Goal: Information Seeking & Learning: Find specific fact

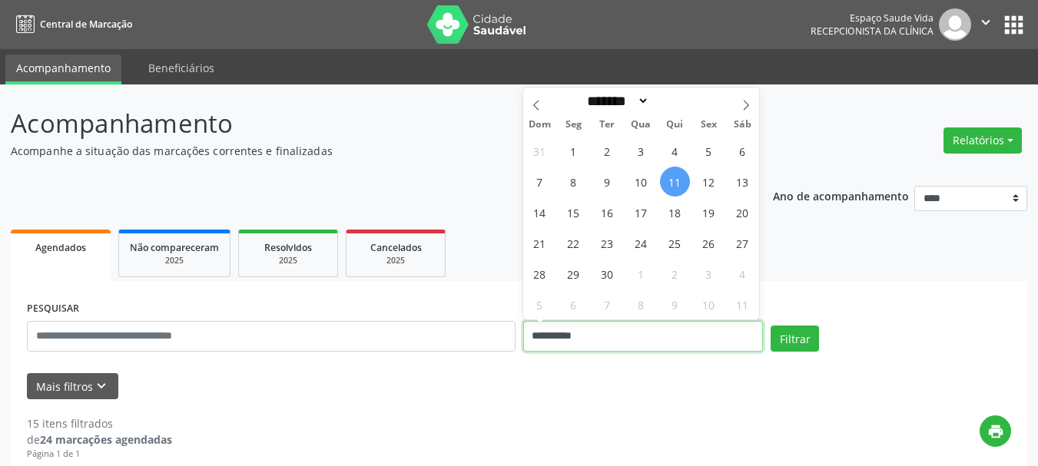
click at [588, 329] on input "**********" at bounding box center [643, 336] width 240 height 31
click at [668, 177] on span "11" at bounding box center [675, 182] width 30 height 30
type input "**********"
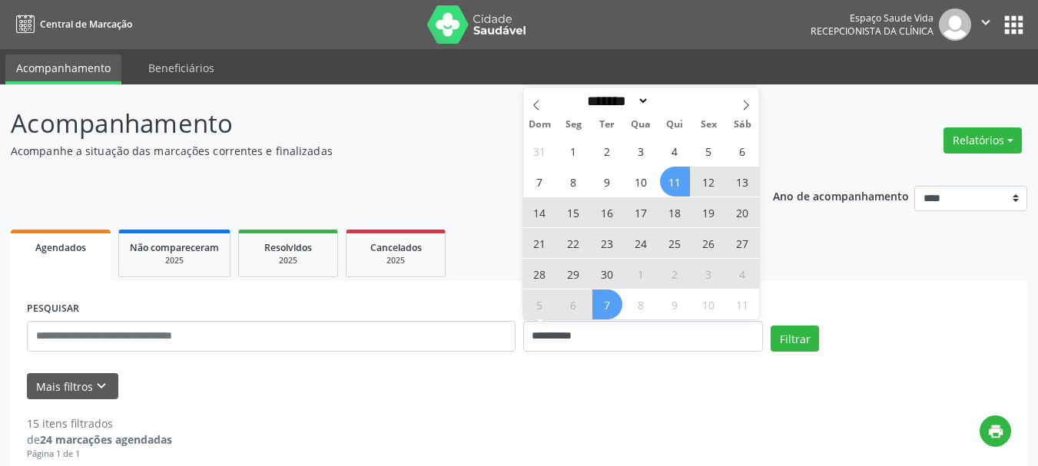
click at [606, 290] on span "7" at bounding box center [607, 305] width 30 height 30
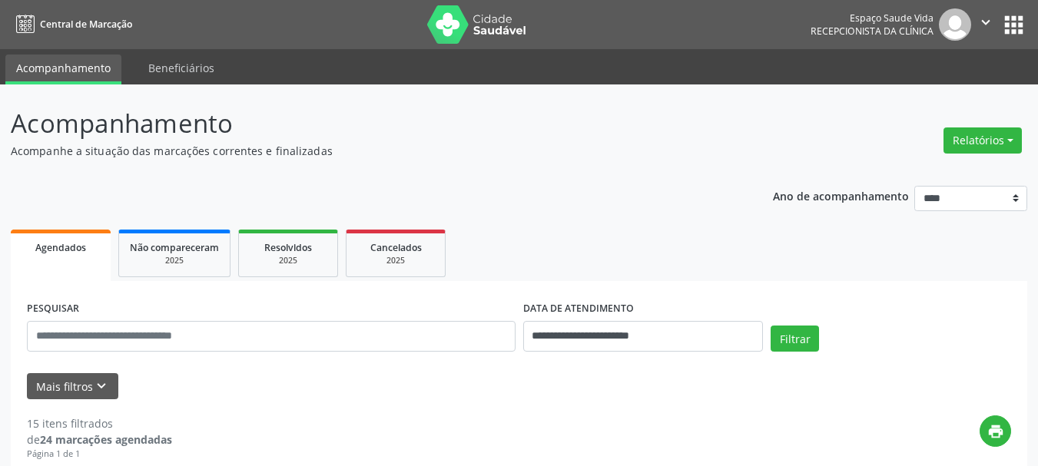
click at [275, 353] on div "PESQUISAR" at bounding box center [271, 329] width 496 height 65
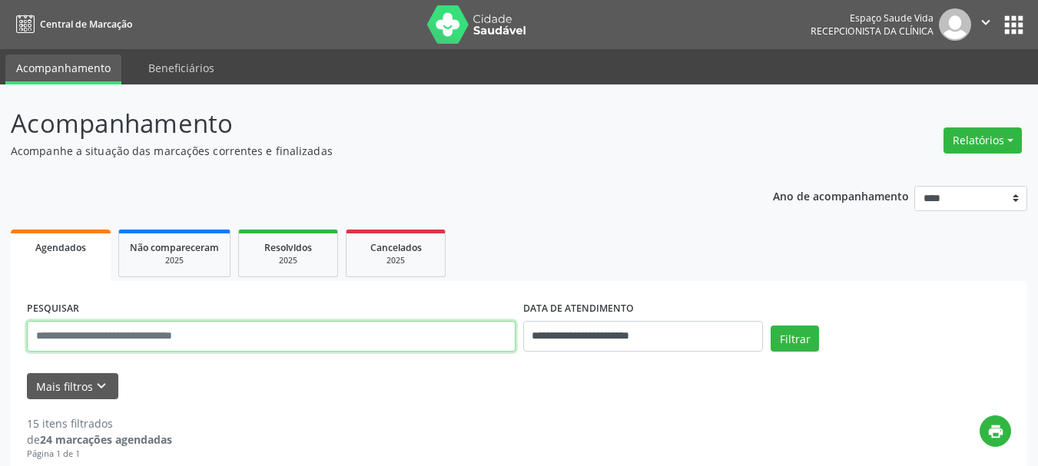
click at [275, 336] on input "text" at bounding box center [271, 336] width 489 height 31
type input "*"
paste input "**********"
type input "**********"
click at [770, 326] on button "Filtrar" at bounding box center [794, 339] width 48 height 26
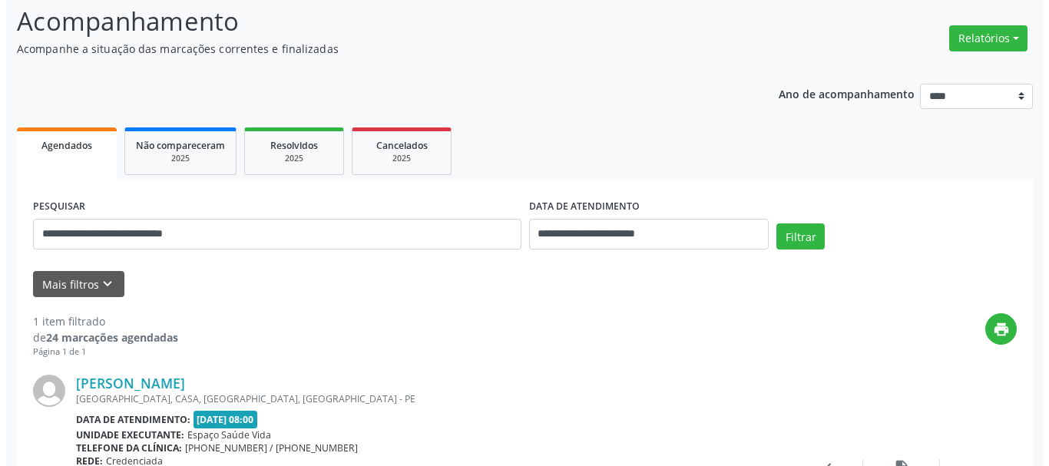
scroll to position [212, 0]
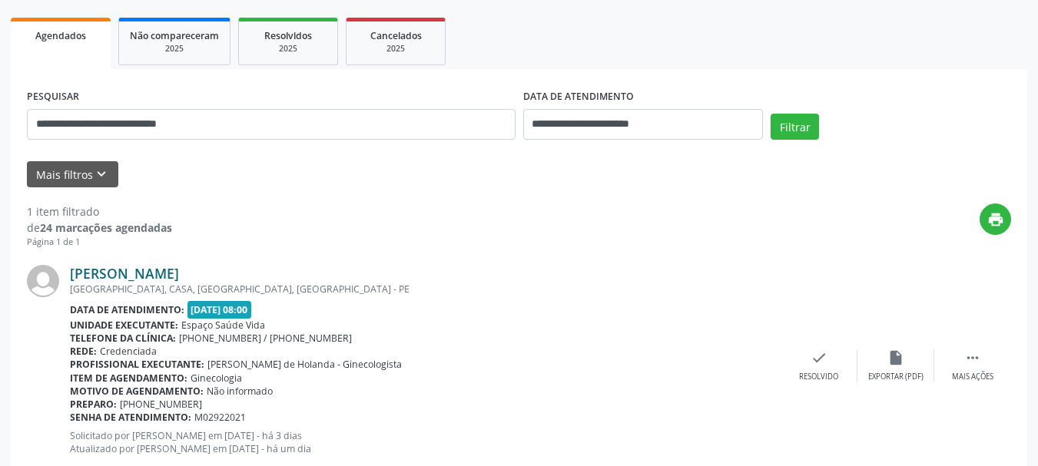
click at [179, 277] on link "[PERSON_NAME]" at bounding box center [124, 273] width 109 height 17
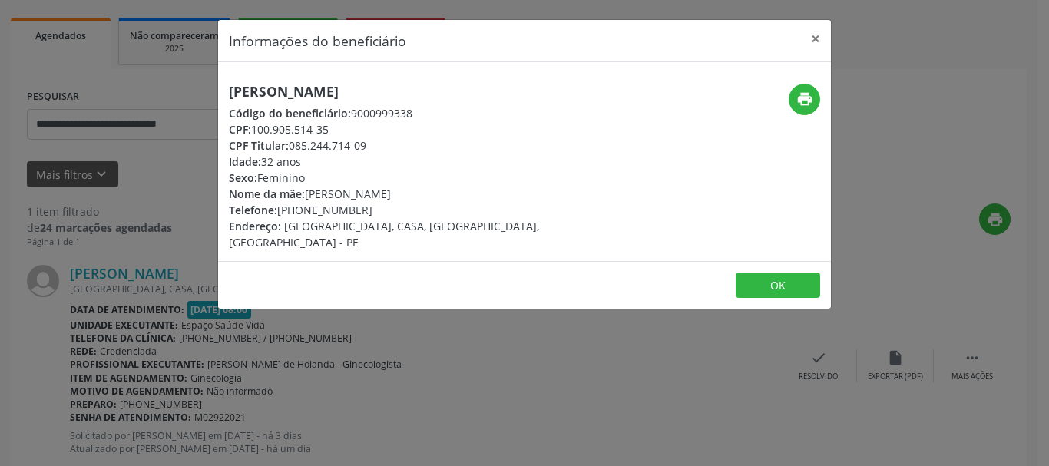
click at [474, 103] on div "[PERSON_NAME] Código do beneficiário: 9000999338 CPF: 100.905.514-35 CPF Titula…" at bounding box center [422, 167] width 387 height 167
drag, startPoint x: 484, startPoint y: 94, endPoint x: 180, endPoint y: 95, distance: 304.2
click at [180, 95] on div "Informações do beneficiário × [PERSON_NAME] Código do beneficiário: 9000999338 …" at bounding box center [524, 233] width 1049 height 466
copy h5 "[PERSON_NAME]"
drag, startPoint x: 366, startPoint y: 132, endPoint x: 257, endPoint y: 132, distance: 109.1
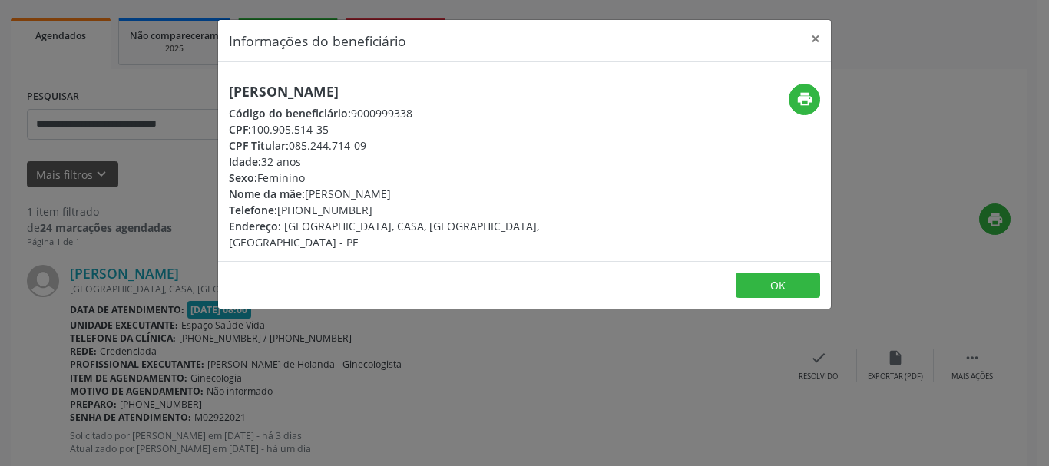
click at [257, 132] on div "CPF: 100.905.514-35" at bounding box center [422, 129] width 387 height 16
copy div "100.905.514-35"
drag, startPoint x: 303, startPoint y: 212, endPoint x: 277, endPoint y: 215, distance: 26.3
click at [277, 215] on div "Telefone: [PHONE_NUMBER]" at bounding box center [422, 210] width 387 height 16
copy div "[PHONE_NUMBER]"
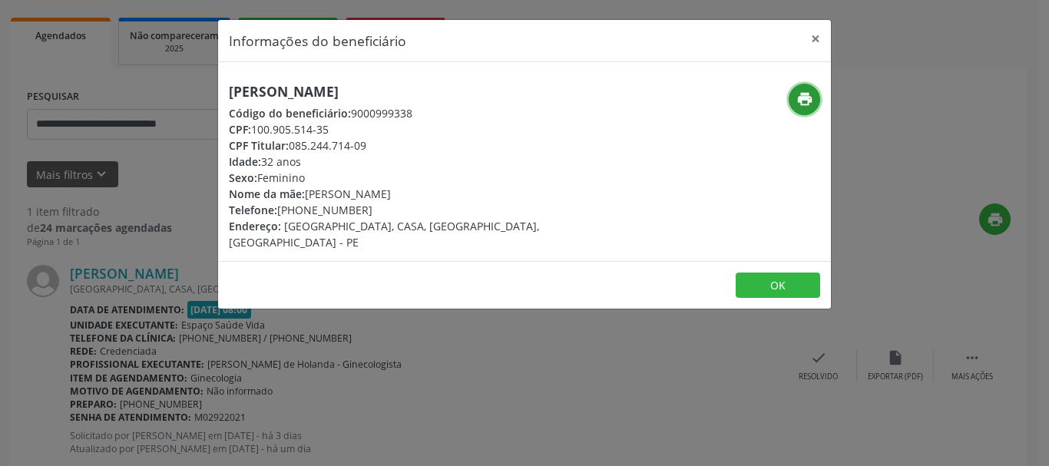
click at [810, 101] on icon "print" at bounding box center [805, 99] width 17 height 17
